Goal: Information Seeking & Learning: Find specific page/section

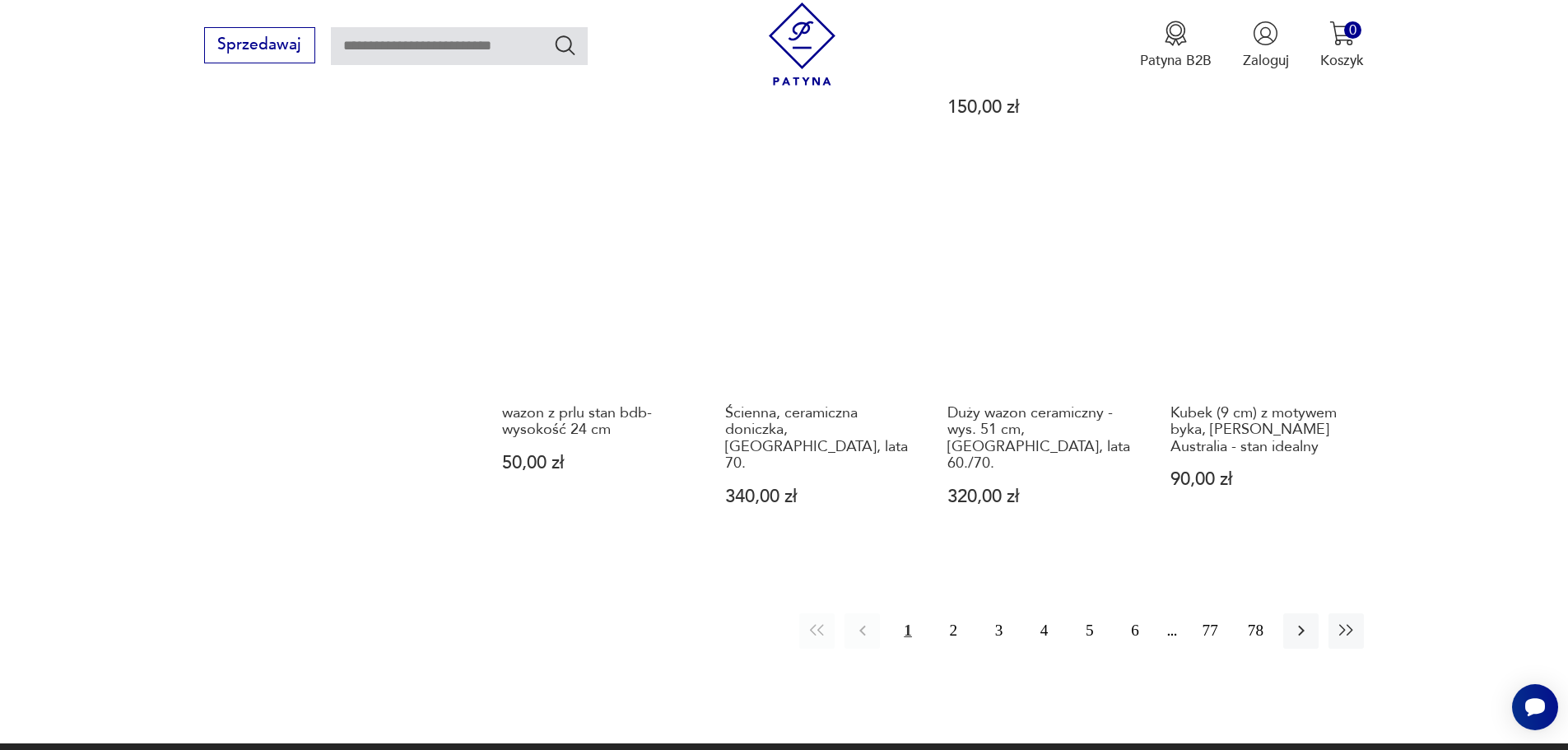
scroll to position [1579, 0]
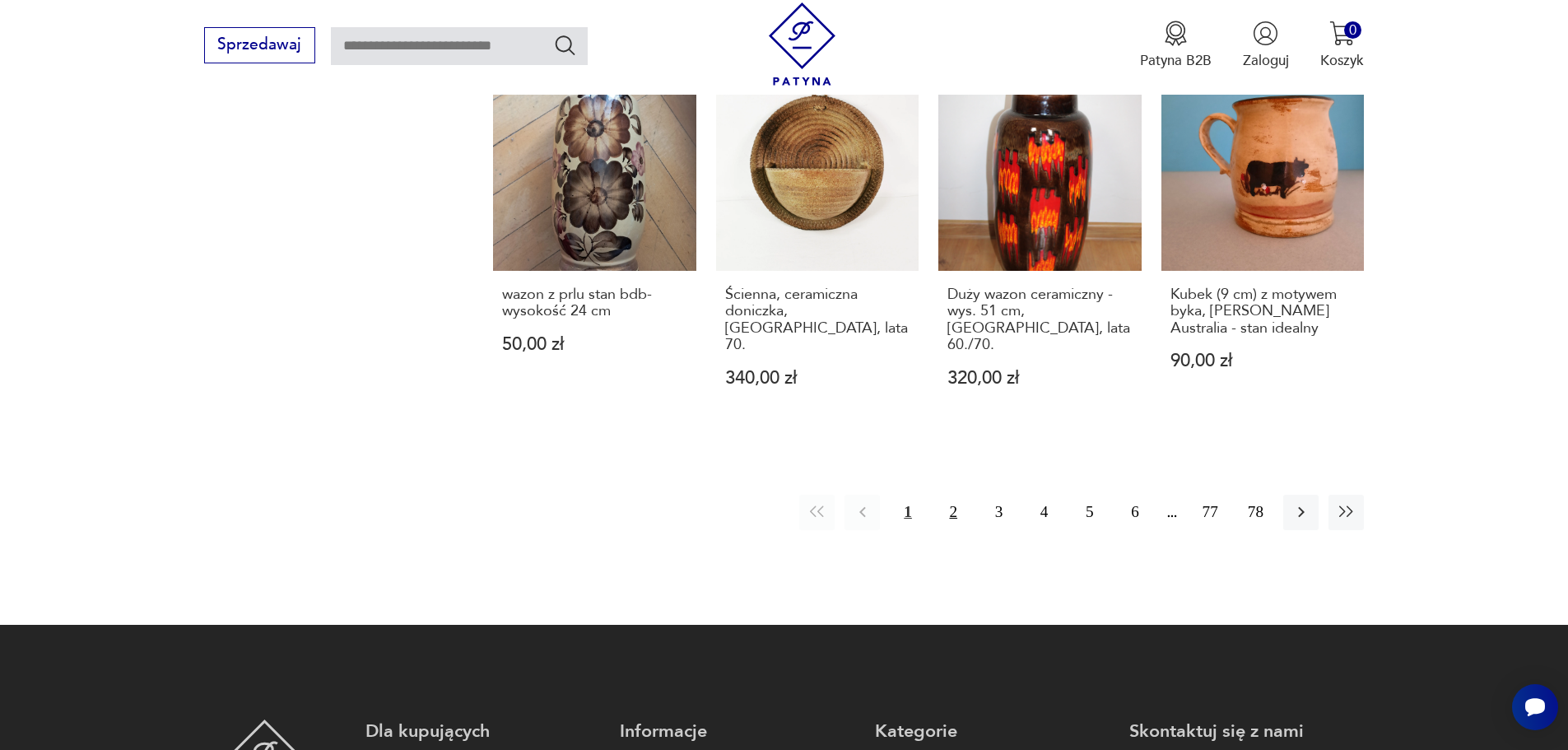
click at [954, 495] on button "2" at bounding box center [953, 512] width 35 height 35
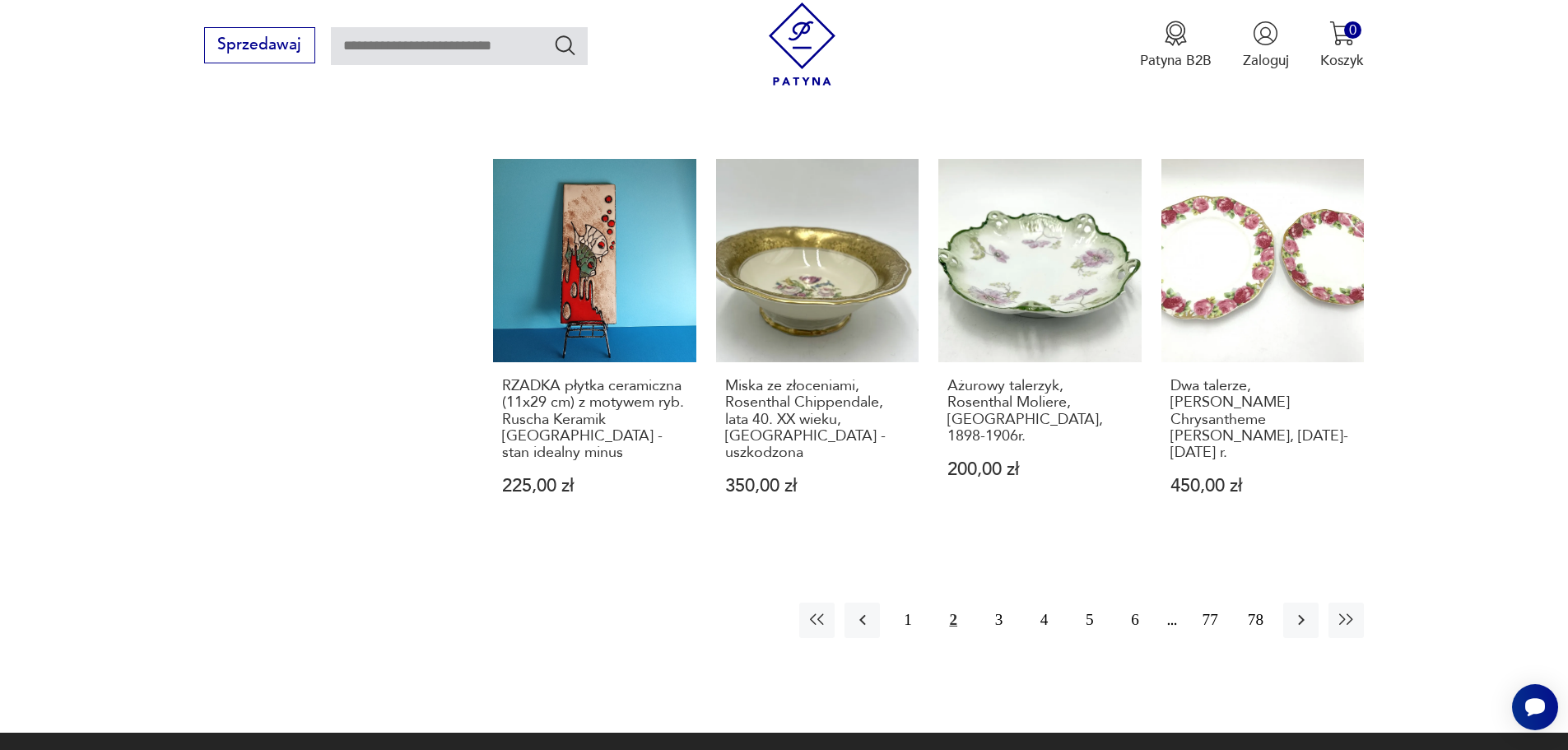
scroll to position [1496, 0]
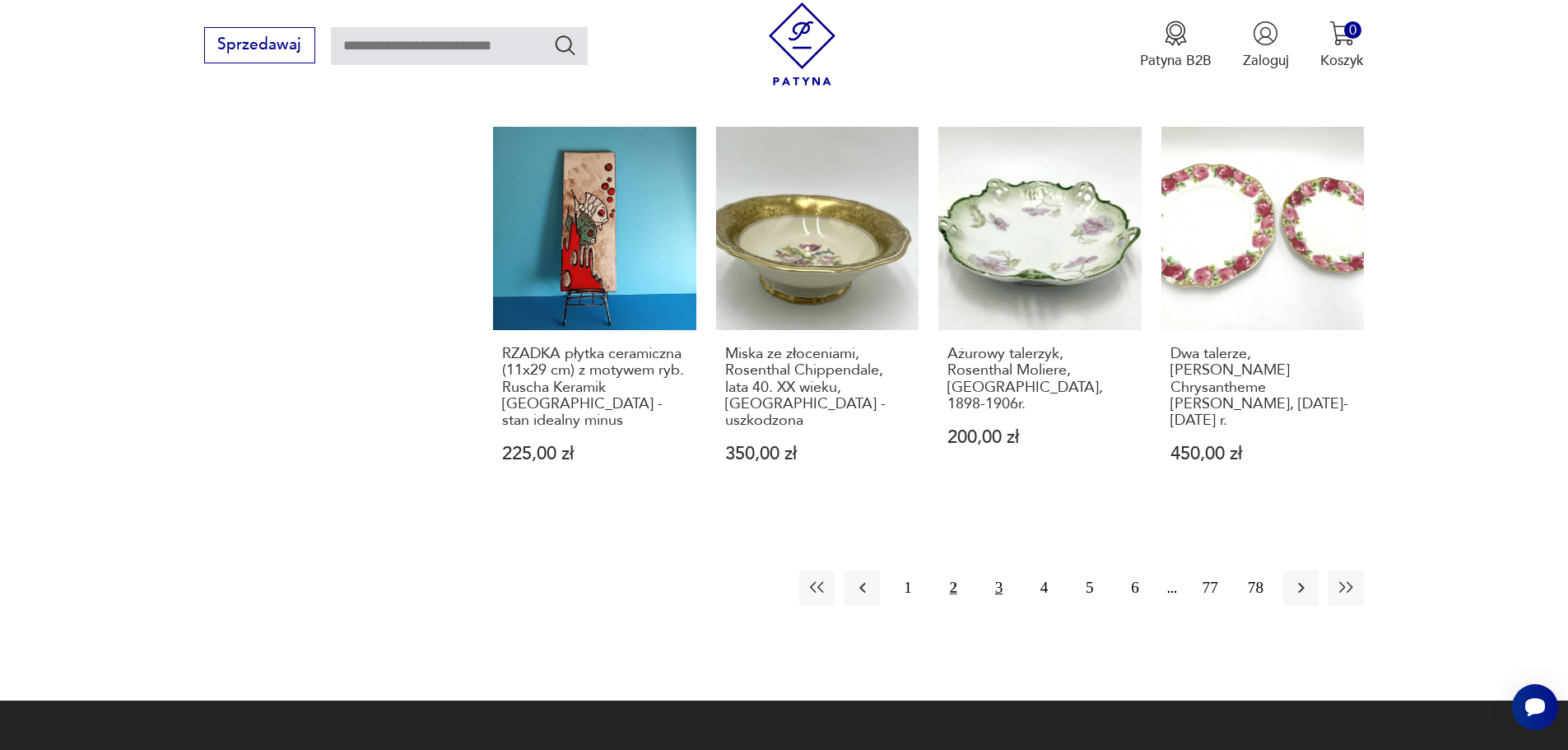
click at [999, 570] on button "3" at bounding box center [998, 587] width 35 height 35
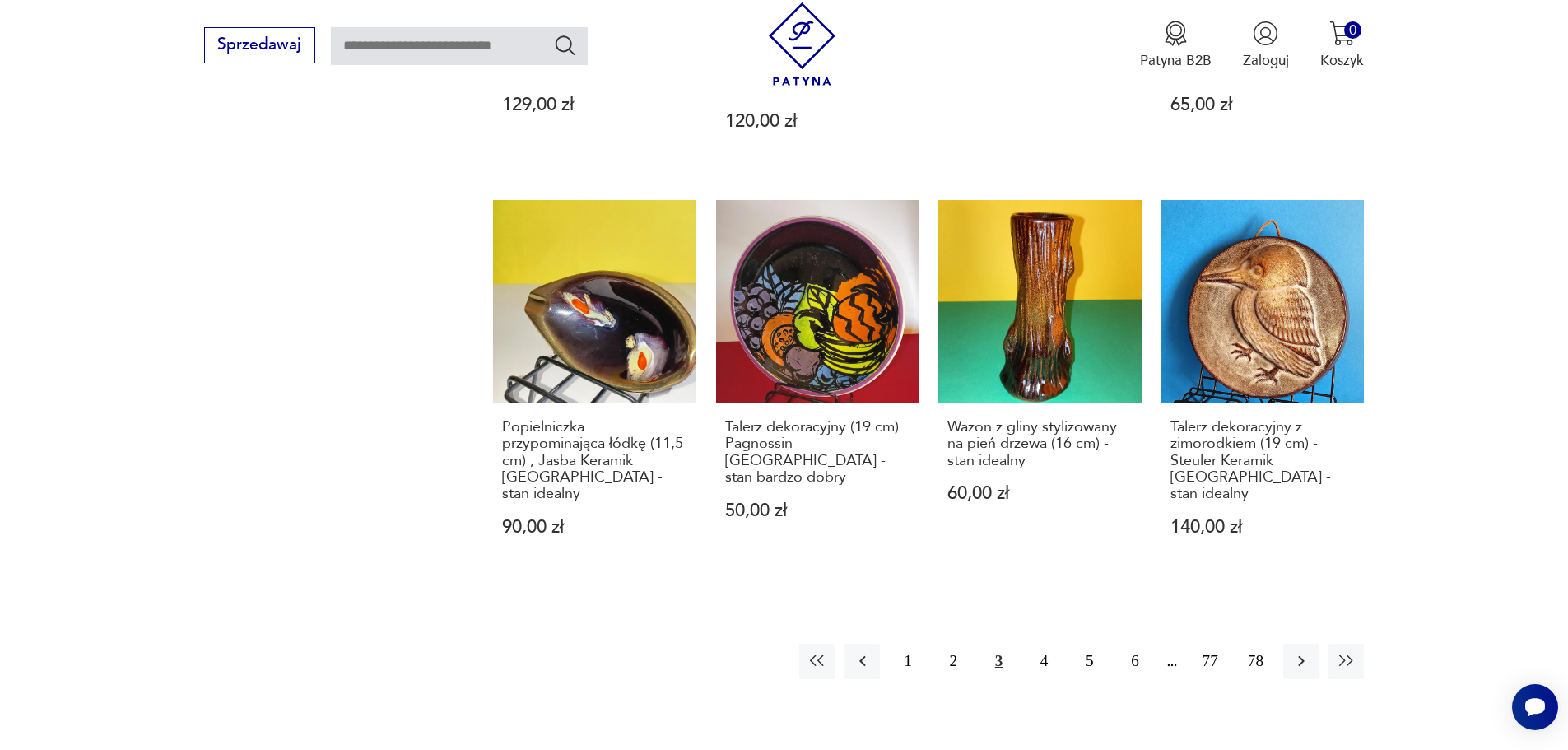
scroll to position [1579, 0]
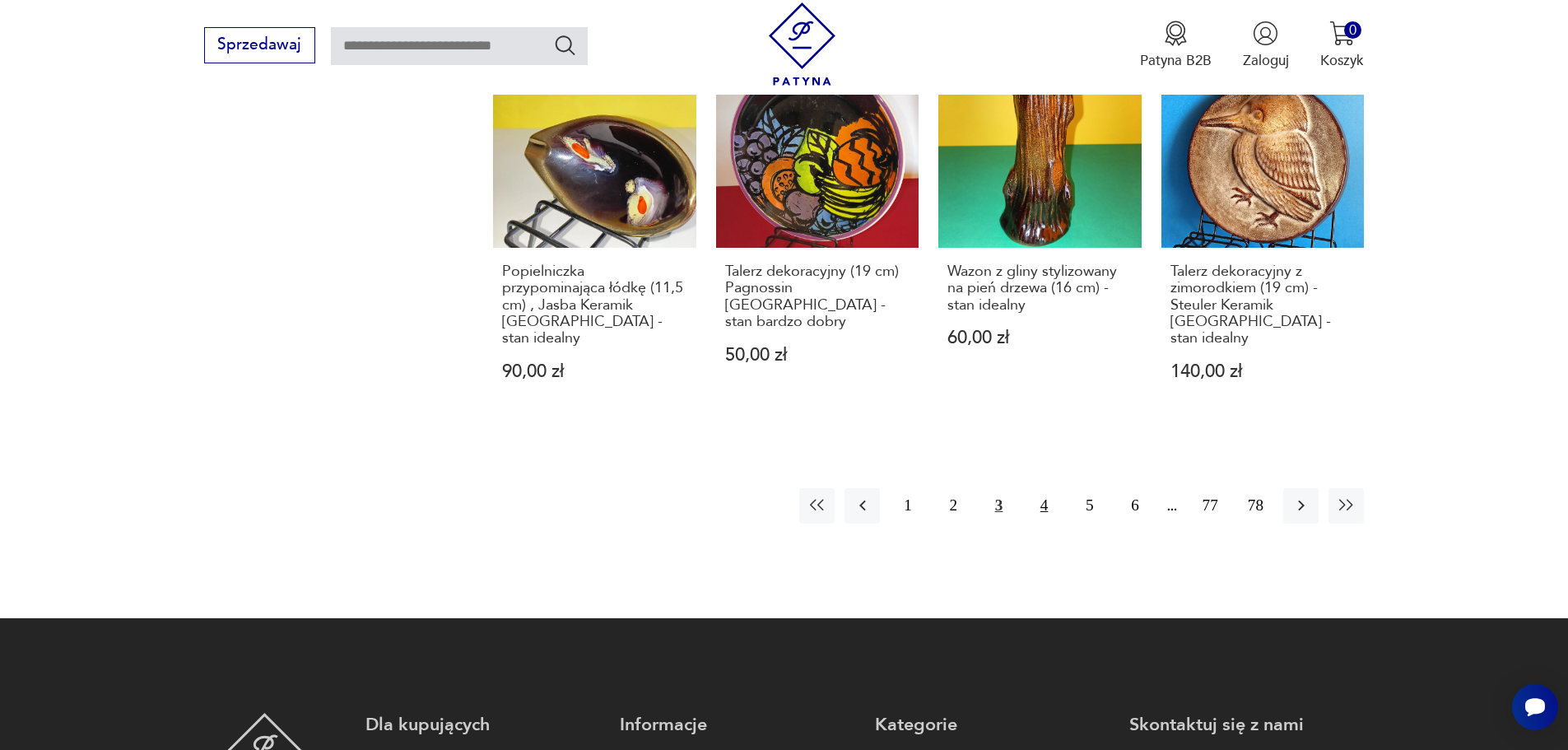
click at [1044, 488] on button "4" at bounding box center [1044, 505] width 35 height 35
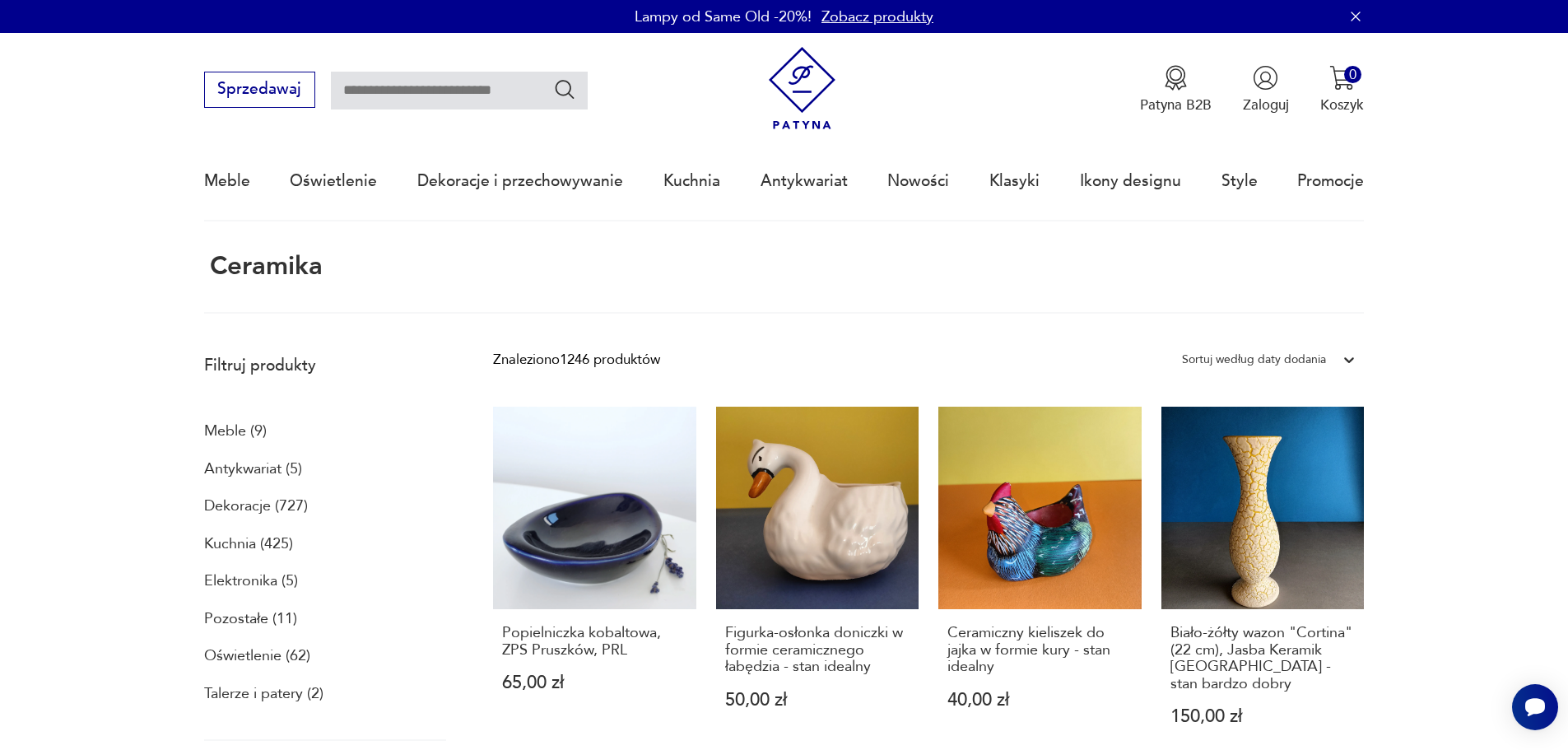
click at [471, 93] on input "text" at bounding box center [459, 91] width 257 height 38
type input "*******"
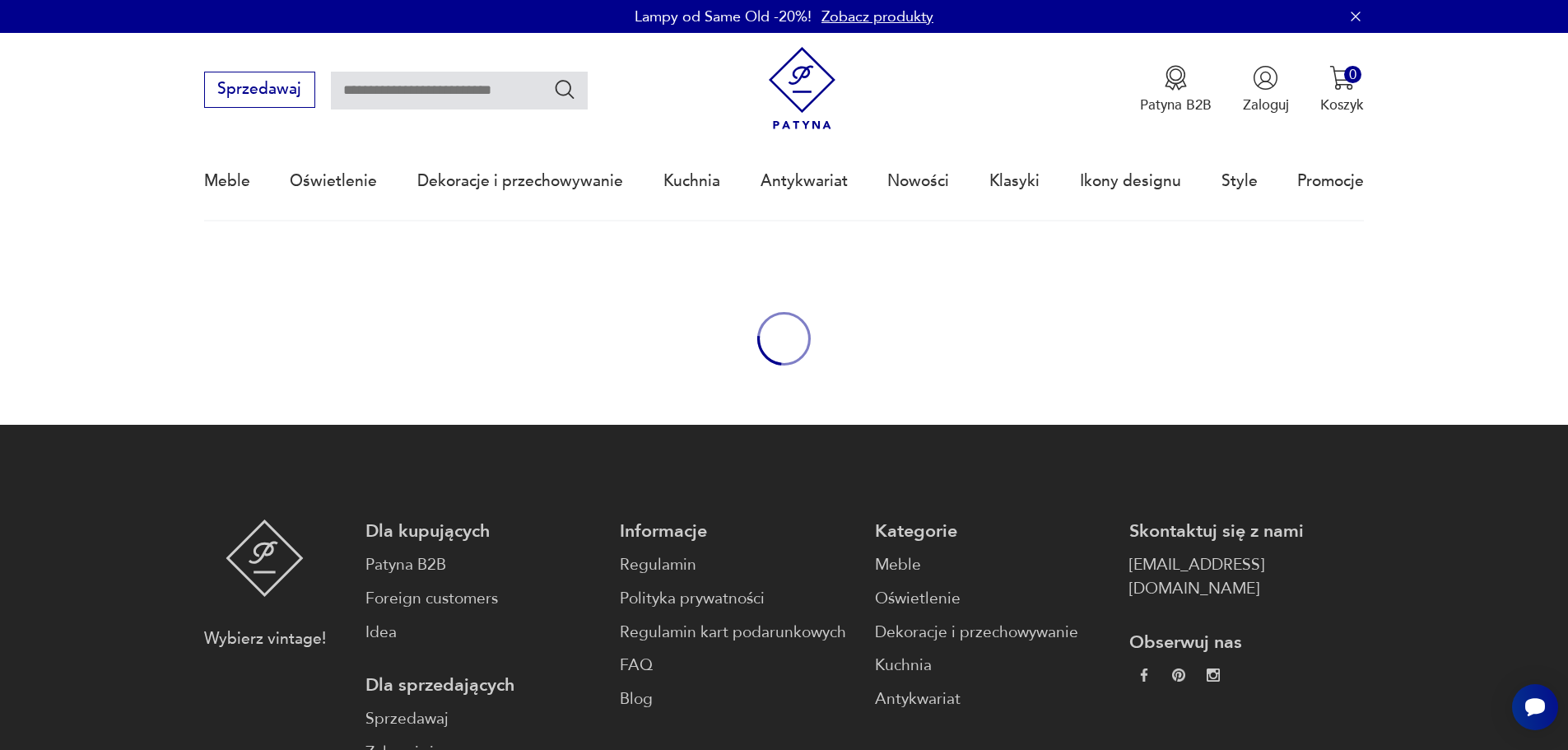
type input "*******"
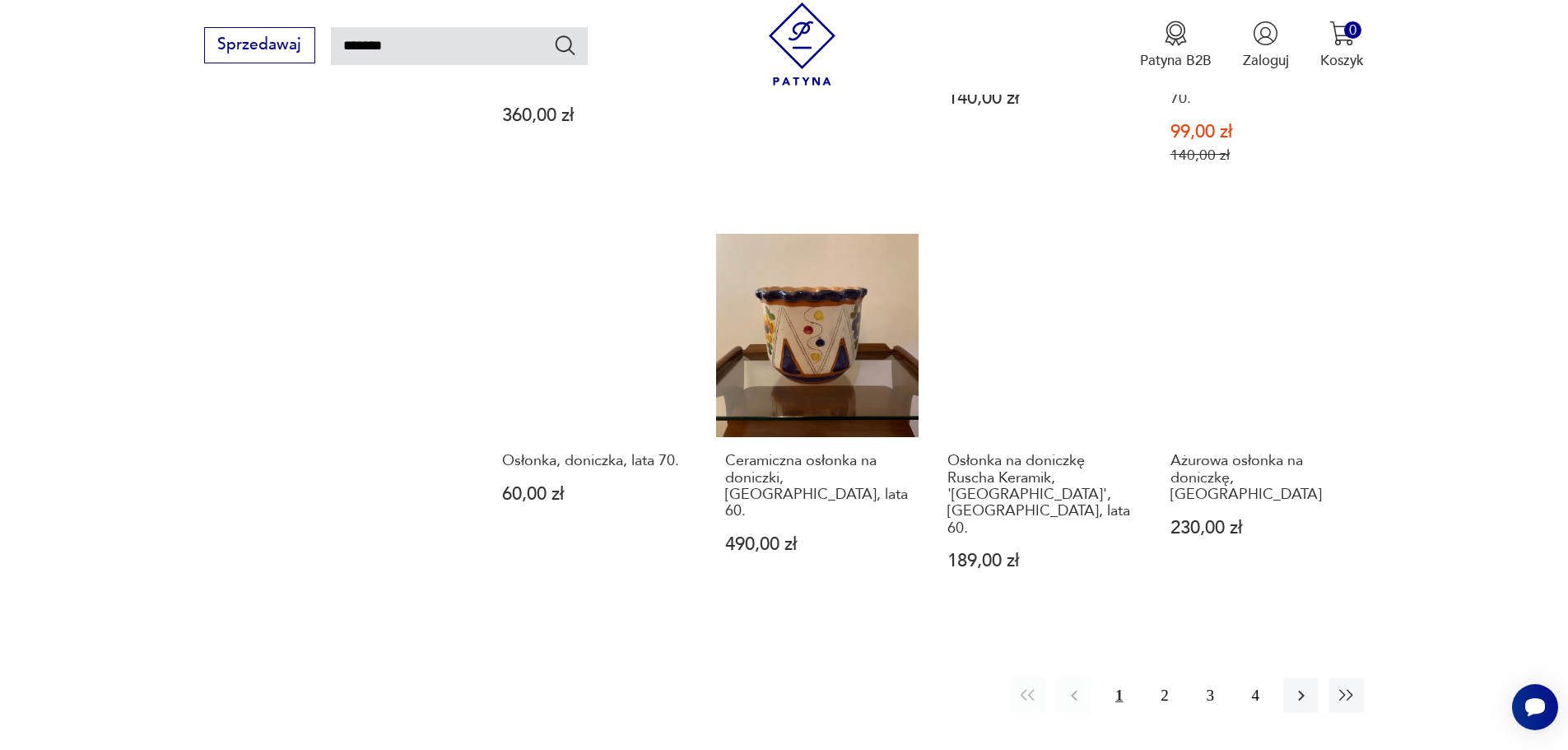
scroll to position [1619, 0]
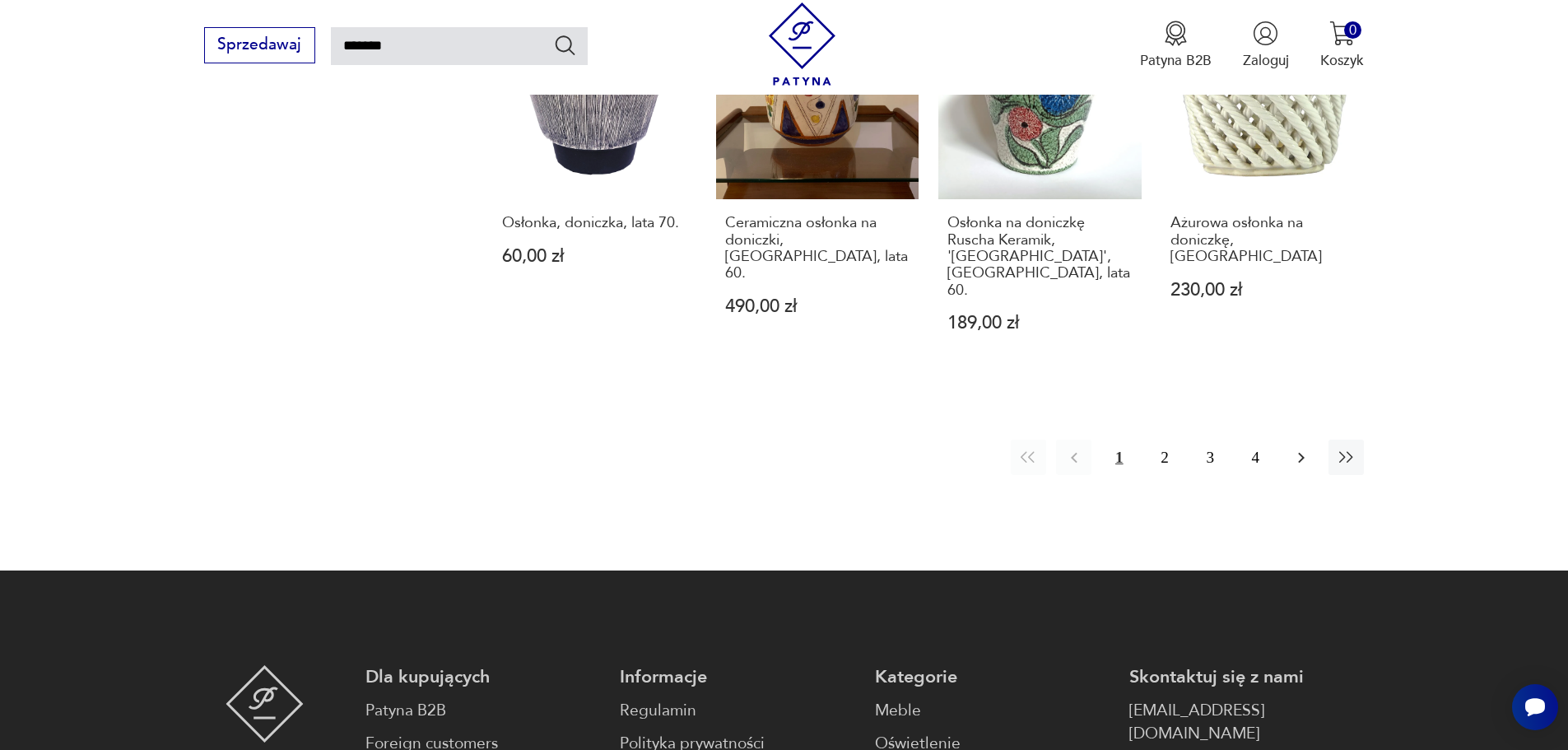
click at [1296, 448] on icon "button" at bounding box center [1302, 458] width 20 height 20
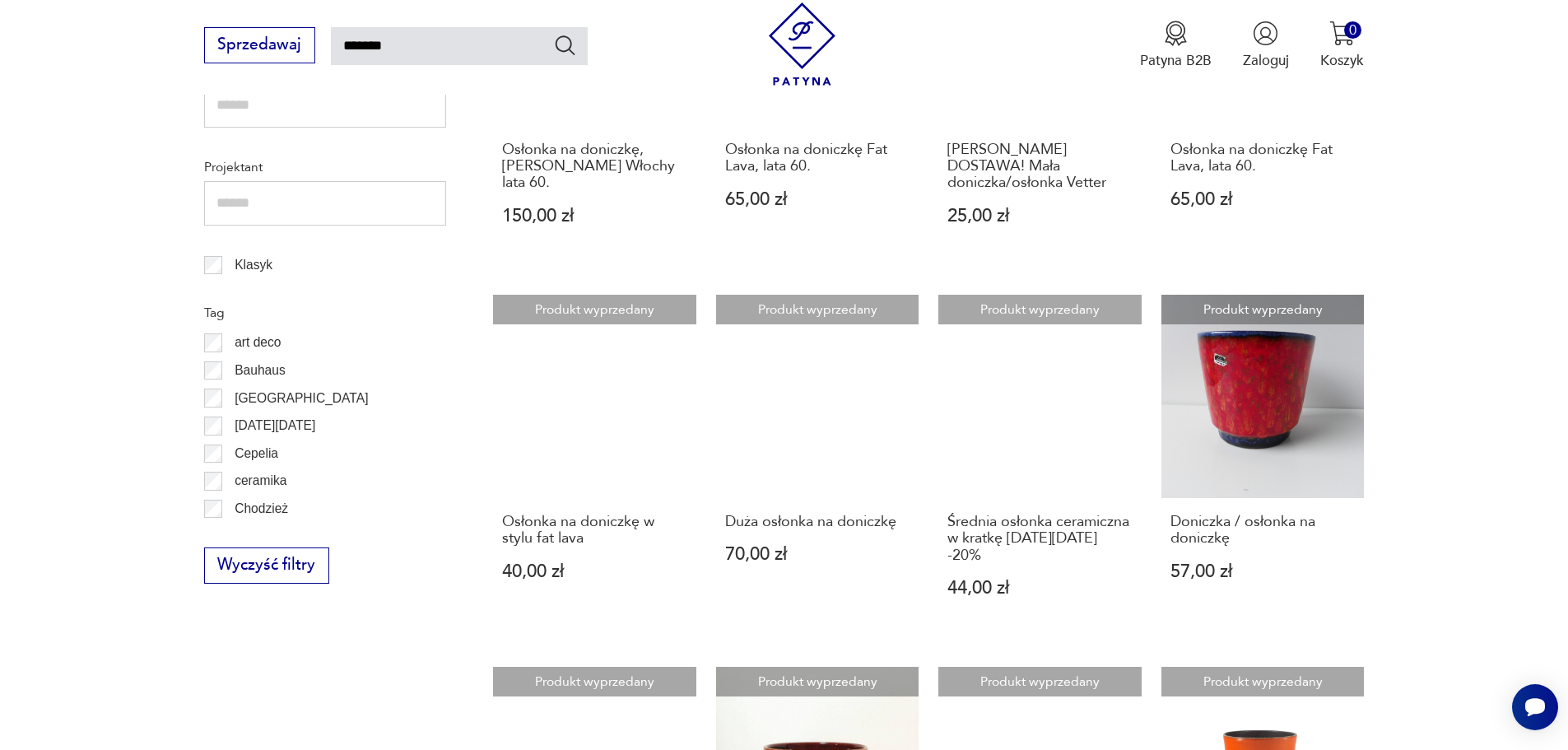
scroll to position [1247, 0]
